Goal: Task Accomplishment & Management: Use online tool/utility

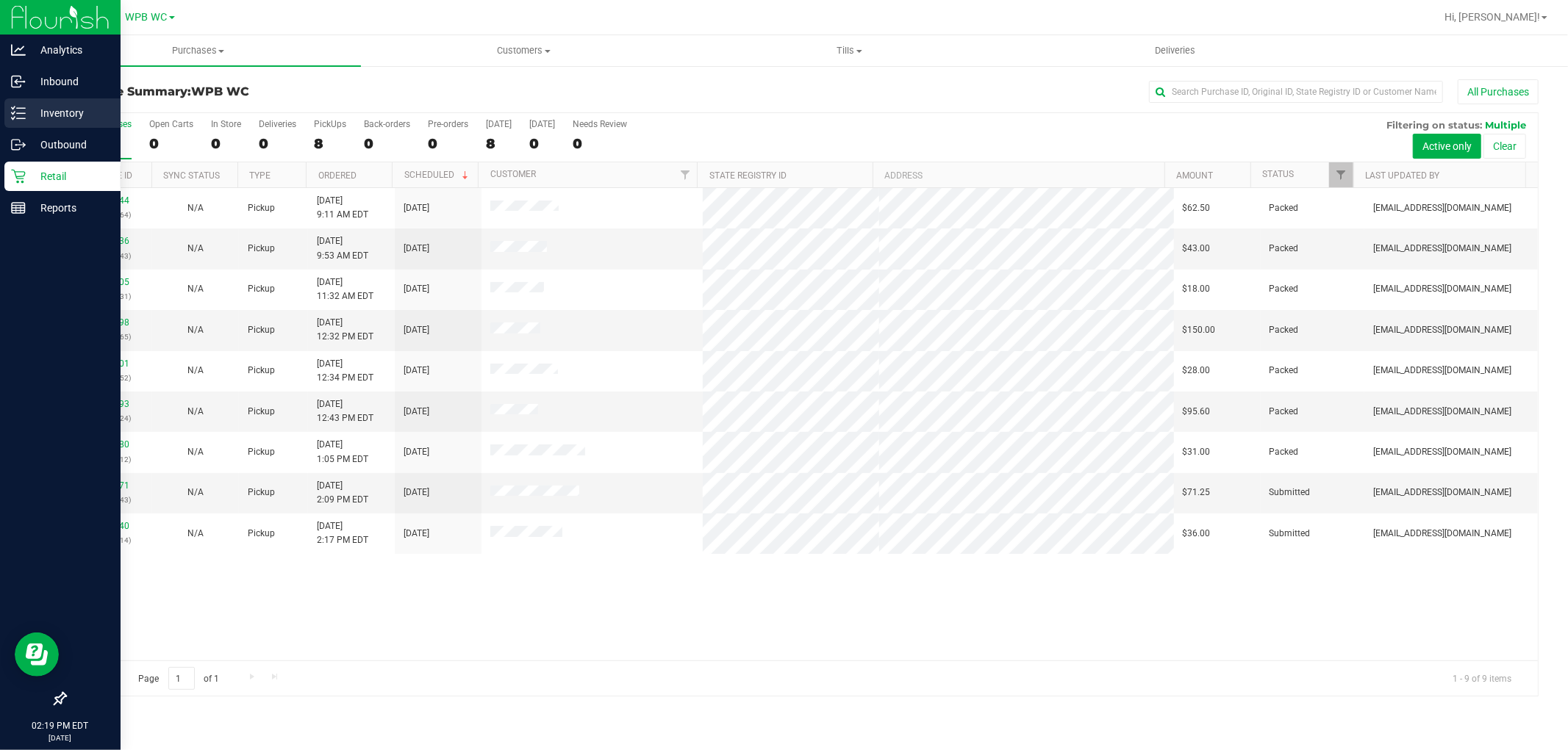
click at [48, 108] on p "Inventory" at bounding box center [70, 113] width 89 height 18
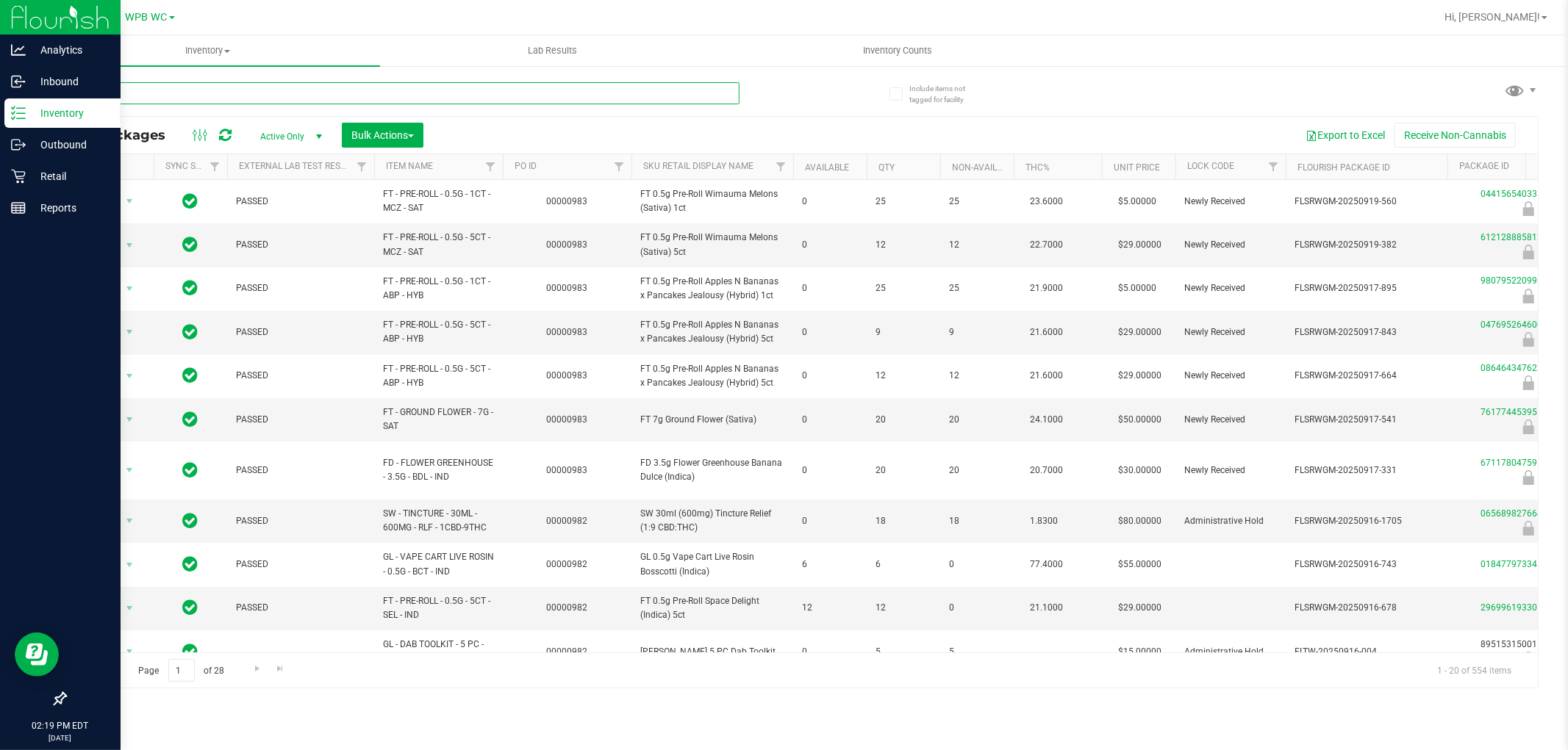
click at [262, 89] on input "text" at bounding box center [402, 94] width 675 height 22
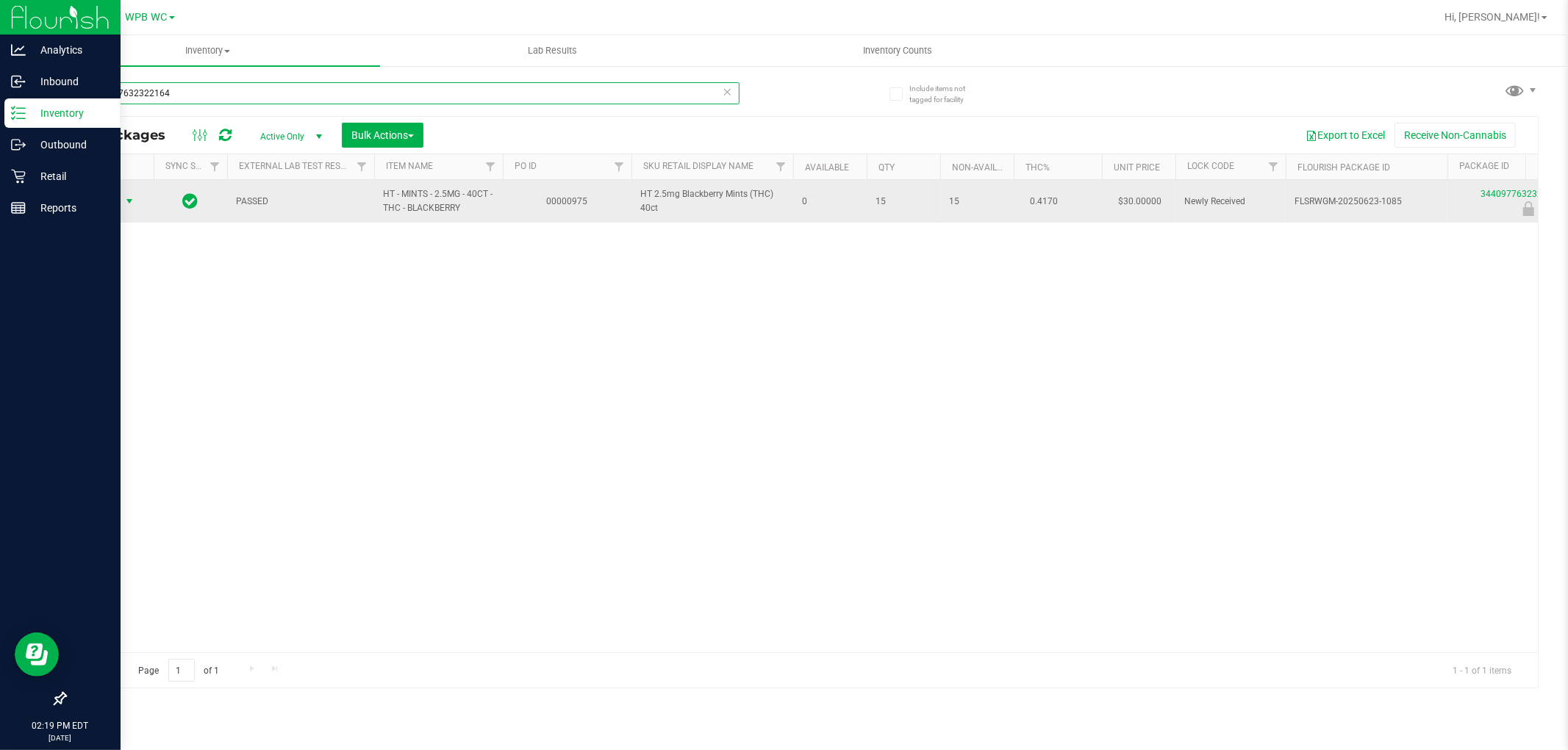
type input "3440977632322164"
click at [121, 194] on span "select" at bounding box center [129, 201] width 18 height 21
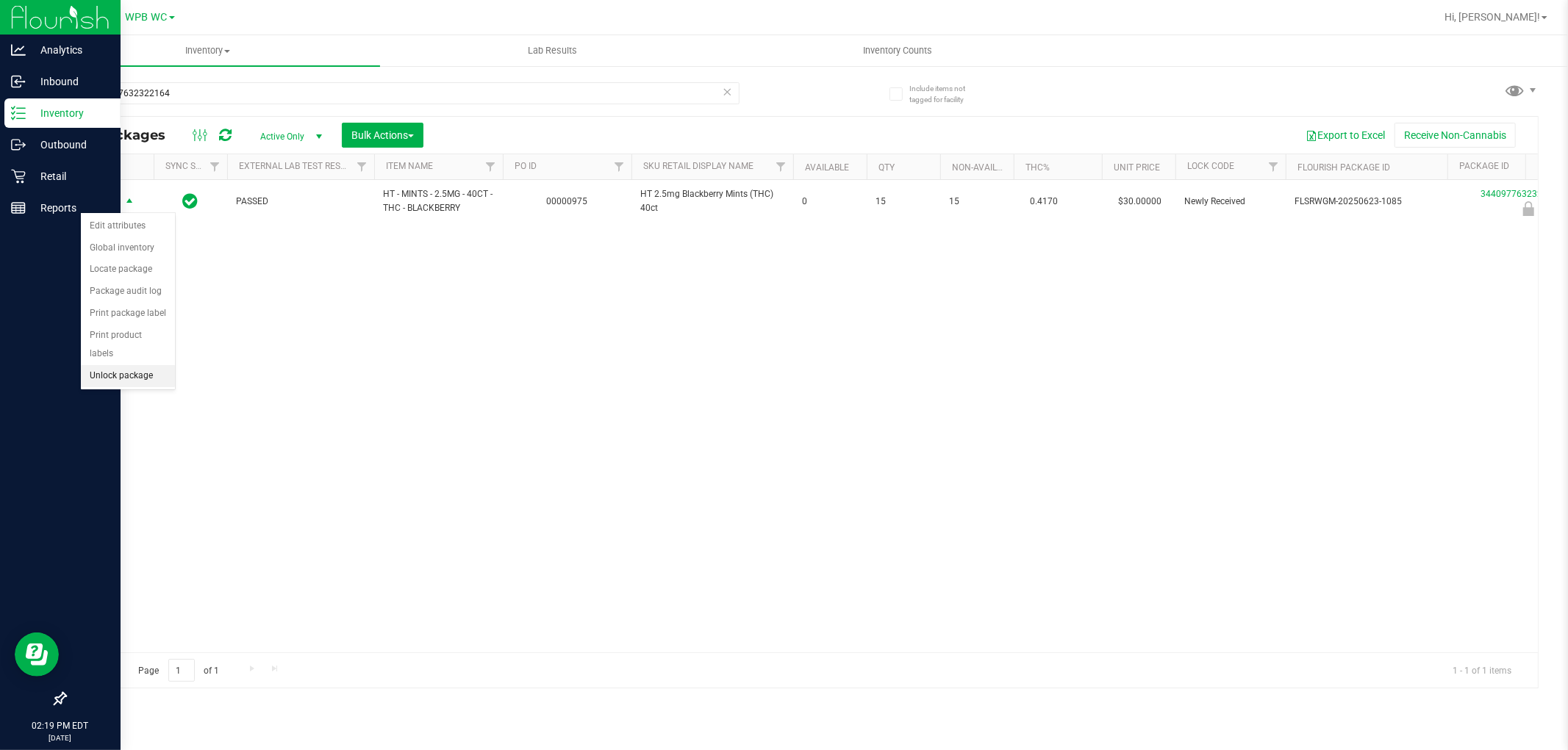
click at [119, 383] on li "Unlock package" at bounding box center [127, 377] width 94 height 22
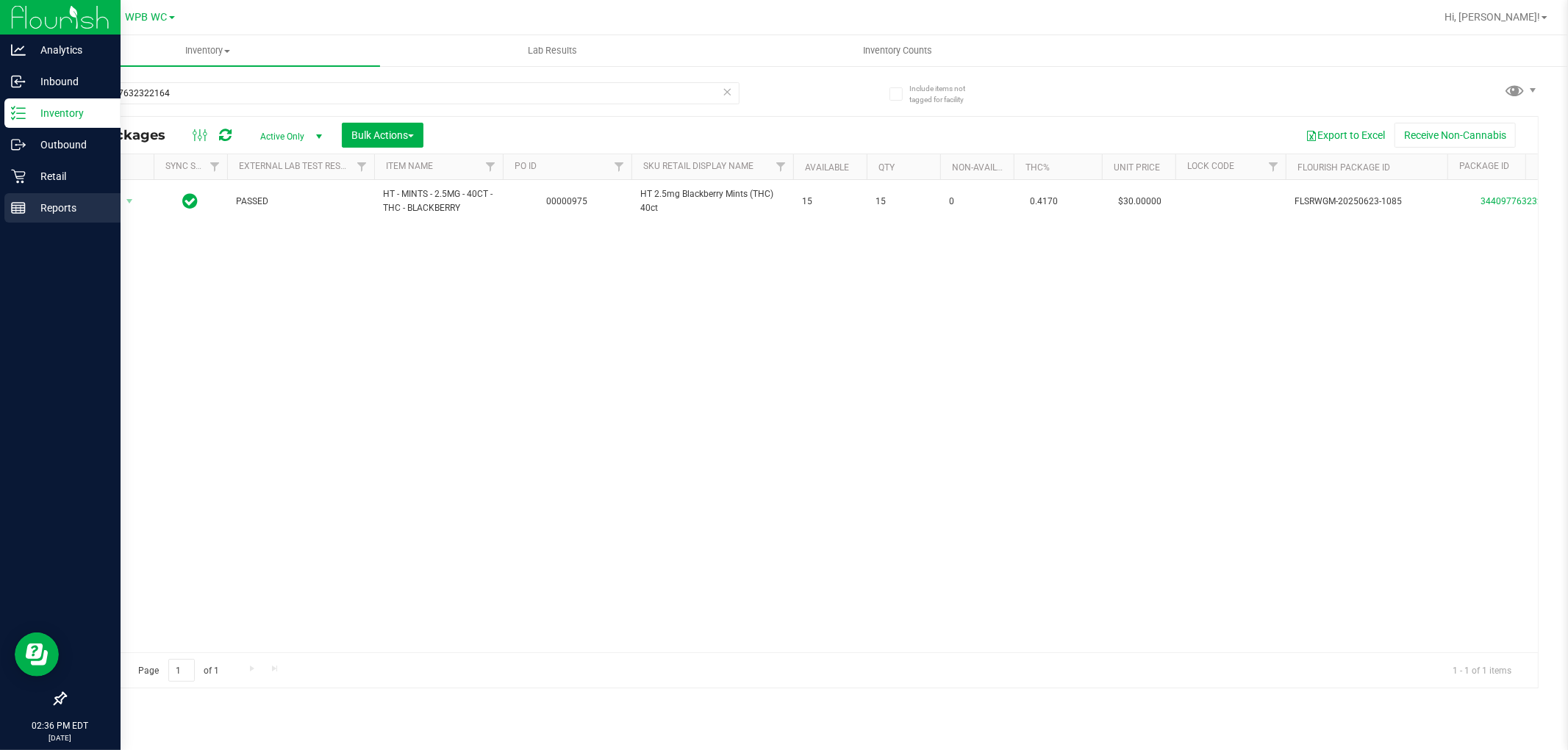
click at [33, 209] on p "Reports" at bounding box center [70, 208] width 89 height 18
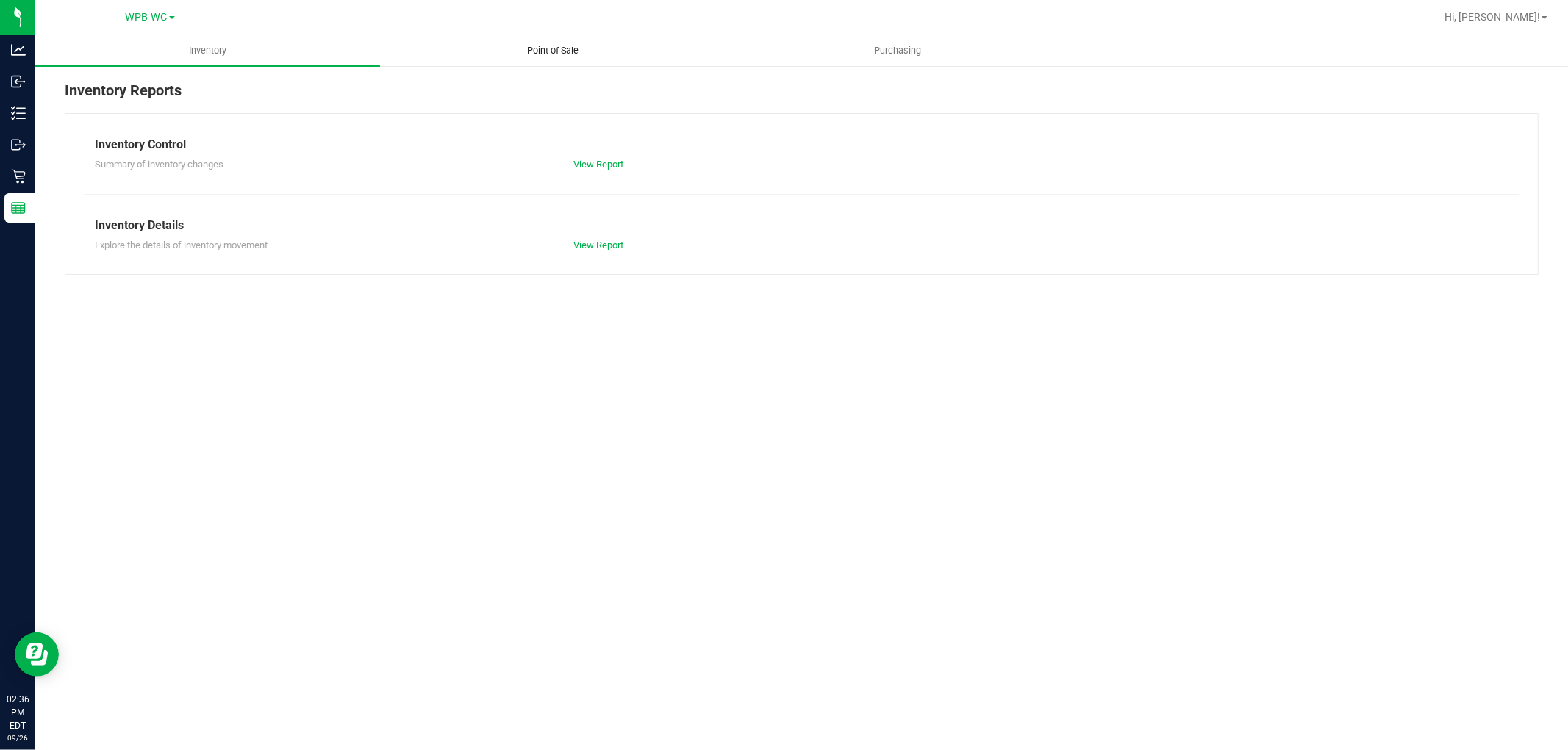
click at [517, 56] on span "Point of Sale" at bounding box center [553, 50] width 91 height 13
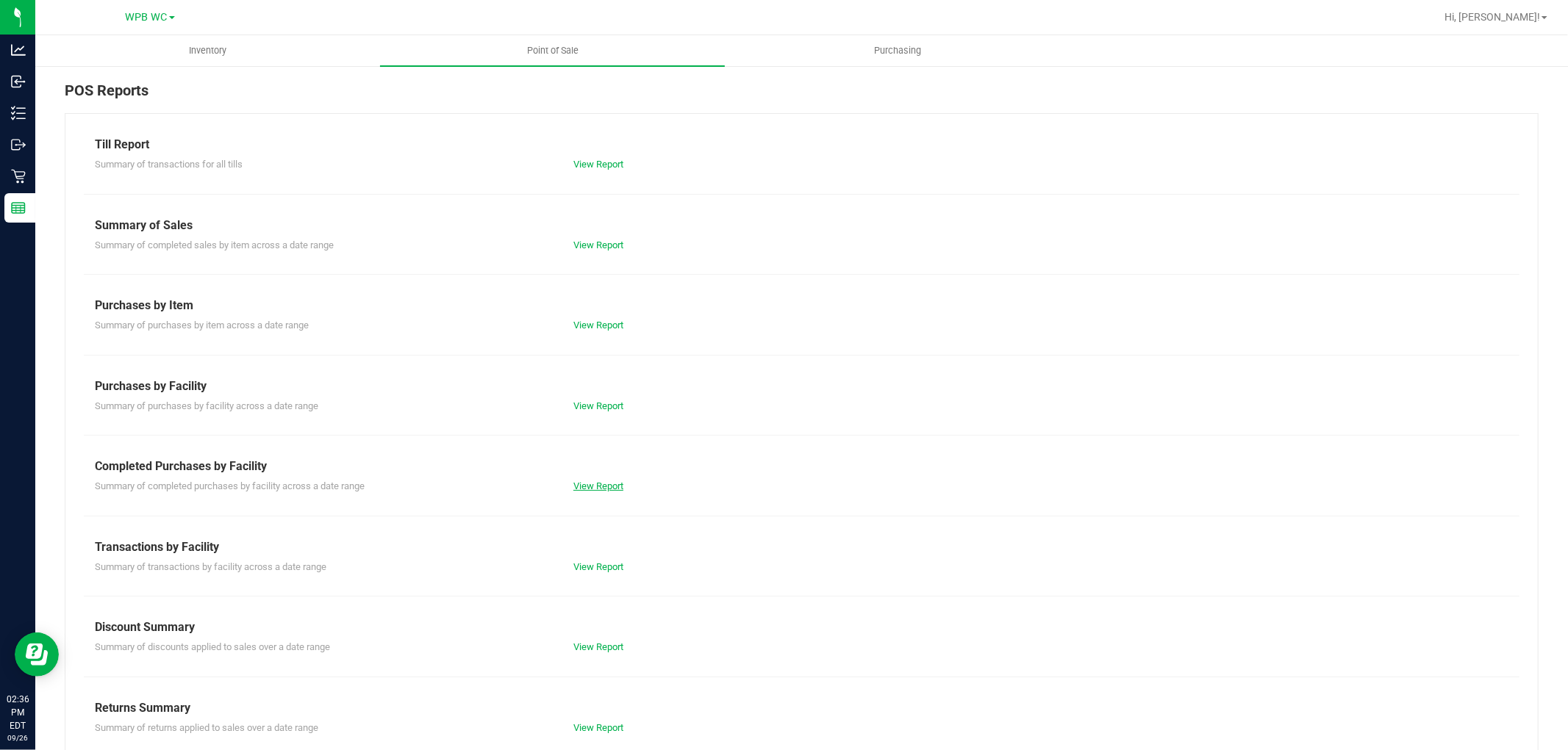
click at [590, 491] on link "View Report" at bounding box center [598, 486] width 50 height 11
